Goal: Task Accomplishment & Management: Manage account settings

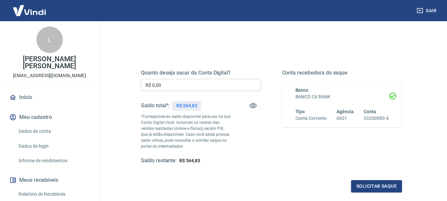
scroll to position [66, 0]
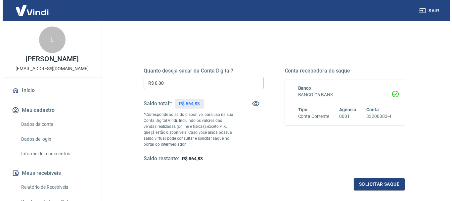
scroll to position [66, 0]
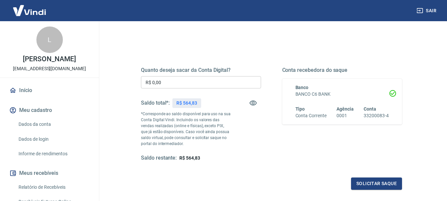
click at [164, 81] on input "R$ 0,00" at bounding box center [201, 82] width 120 height 12
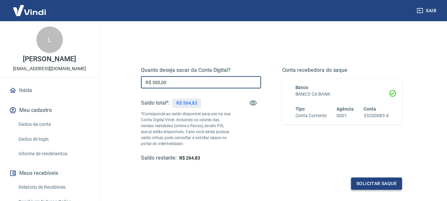
type input "R$ 300,00"
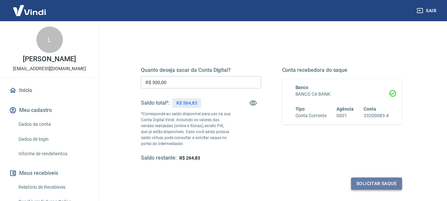
click at [379, 185] on button "Solicitar saque" at bounding box center [376, 183] width 51 height 12
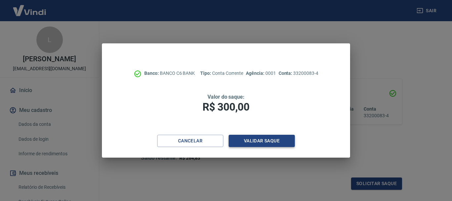
click at [257, 143] on button "Validar saque" at bounding box center [262, 141] width 66 height 12
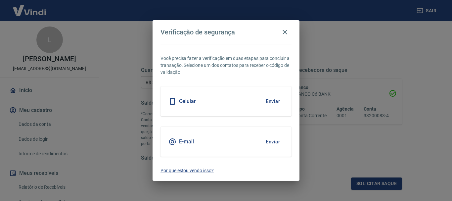
click at [266, 141] on button "Enviar" at bounding box center [272, 142] width 21 height 14
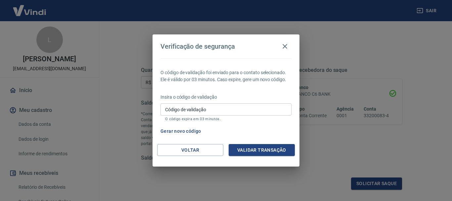
click at [232, 110] on input "Código de validação" at bounding box center [225, 109] width 131 height 12
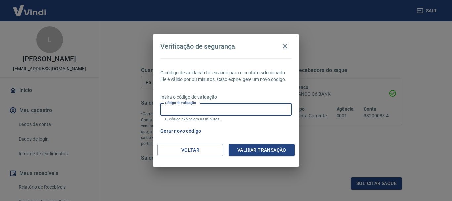
paste input "565015"
type input "565015"
click at [275, 150] on button "Validar transação" at bounding box center [262, 150] width 66 height 12
